Goal: Information Seeking & Learning: Understand process/instructions

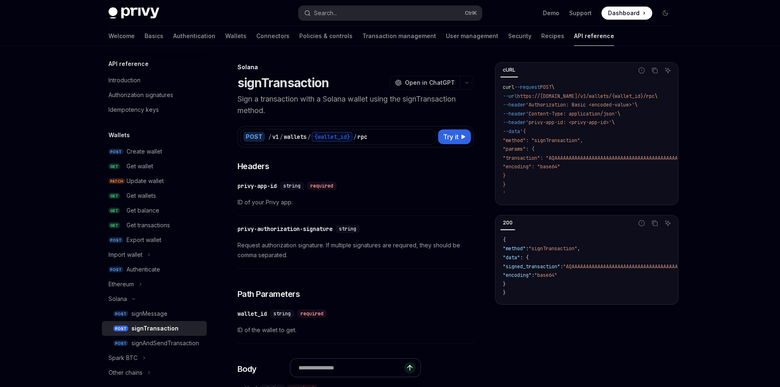
click at [299, 94] on p "Sign a transaction with a Solana wallet using the signTransaction method." at bounding box center [356, 104] width 236 height 23
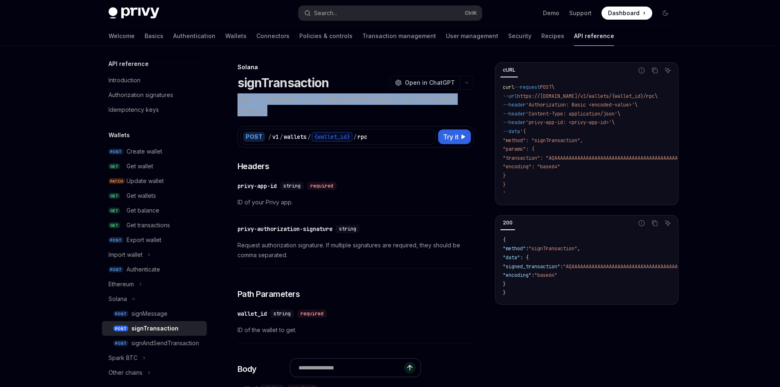
click at [299, 94] on p "Sign a transaction with a Solana wallet using the signTransaction method." at bounding box center [356, 104] width 236 height 23
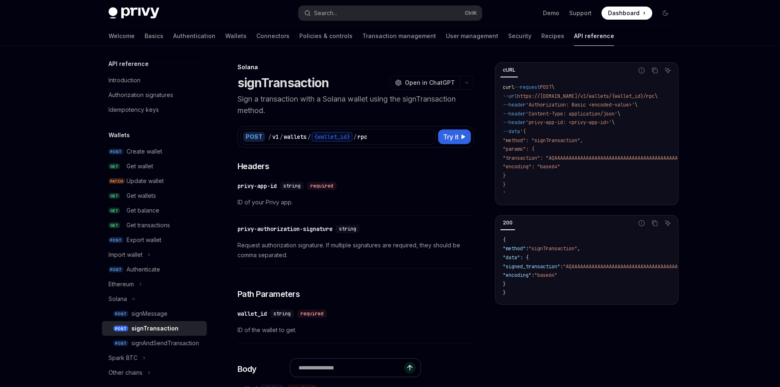
click at [289, 66] on div "Solana" at bounding box center [356, 67] width 236 height 8
click at [278, 83] on h1 "signTransaction" at bounding box center [284, 82] width 92 height 15
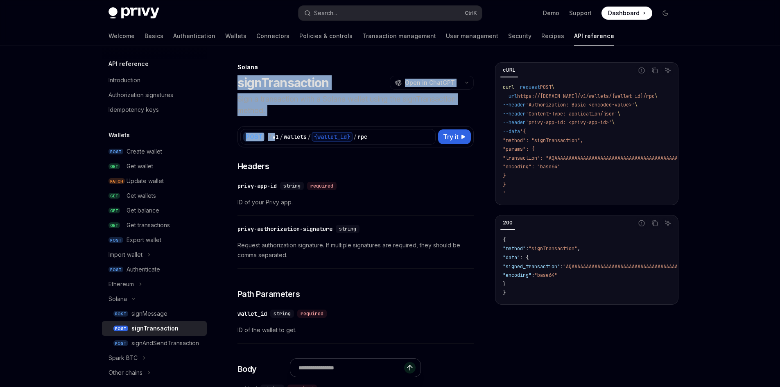
click at [269, 120] on div "POST / v1 / wallets / {wallet_id} / rpc Try it cURL Report incorrect code Copy …" at bounding box center [356, 131] width 236 height 31
click at [267, 102] on p "Sign a transaction with a Solana wallet using the signTransaction method." at bounding box center [356, 104] width 236 height 23
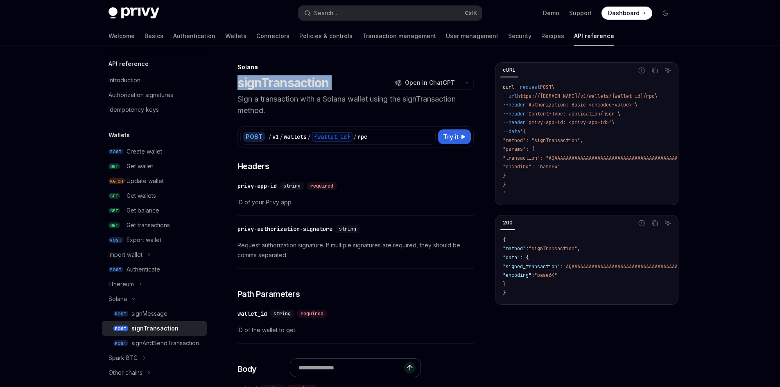
click at [269, 89] on h1 "signTransaction" at bounding box center [284, 82] width 92 height 15
click at [269, 95] on p "Sign a transaction with a Solana wallet using the signTransaction method." at bounding box center [356, 104] width 236 height 23
drag, startPoint x: 272, startPoint y: 108, endPoint x: 550, endPoint y: 21, distance: 291.4
click at [273, 109] on p "Sign a transaction with a Solana wallet using the signTransaction method." at bounding box center [356, 104] width 236 height 23
